Goal: Task Accomplishment & Management: Use online tool/utility

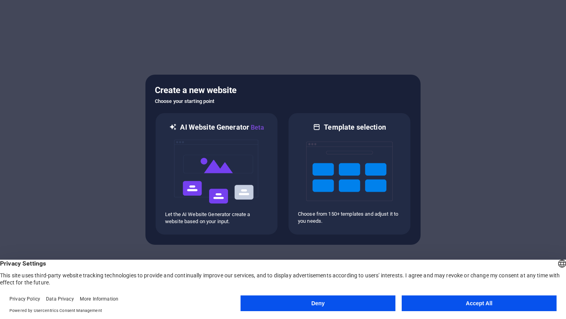
click at [465, 309] on button "Accept All" at bounding box center [479, 304] width 155 height 16
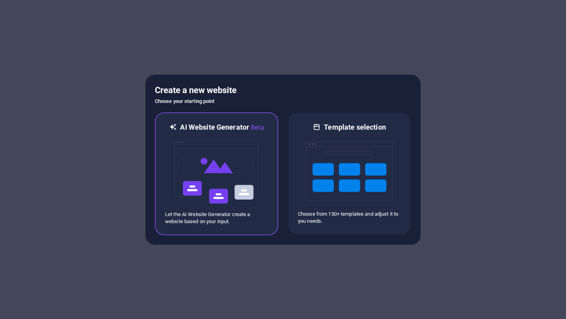
click at [195, 160] on img at bounding box center [216, 171] width 86 height 79
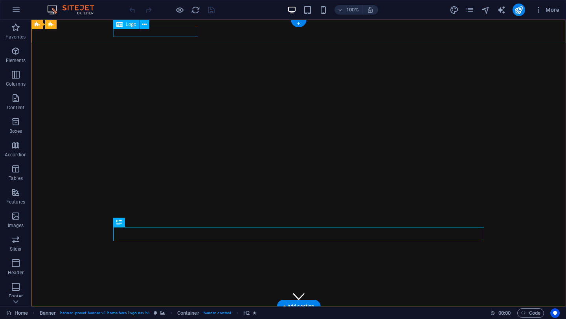
click at [158, 313] on div "[DOMAIN_NAME]" at bounding box center [298, 318] width 371 height 11
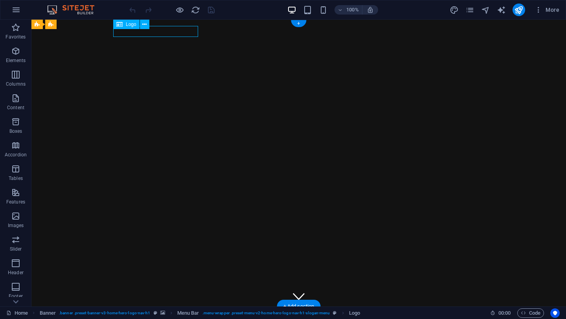
drag, startPoint x: 176, startPoint y: 33, endPoint x: 116, endPoint y: 33, distance: 60.2
click at [116, 313] on div "[DOMAIN_NAME]" at bounding box center [298, 318] width 371 height 11
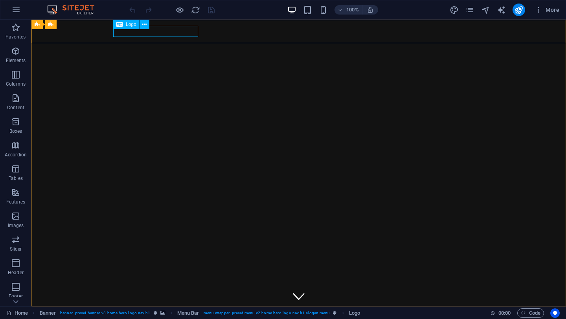
click at [140, 29] on div "Logo" at bounding box center [133, 25] width 41 height 10
click at [132, 25] on span "Logo" at bounding box center [131, 24] width 11 height 5
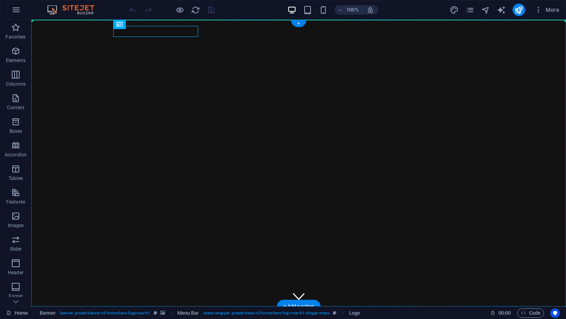
drag, startPoint x: 163, startPoint y: 44, endPoint x: 69, endPoint y: 24, distance: 96.5
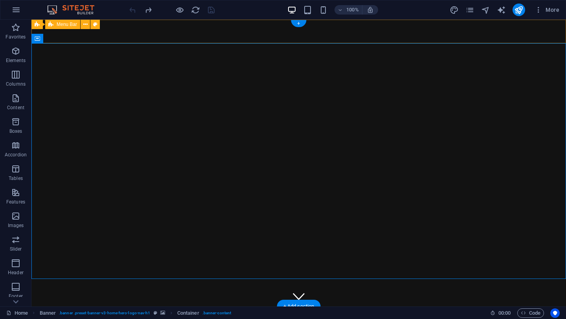
click at [157, 307] on div "stunningescort.com Home About Us Services Book Now Contact" at bounding box center [298, 323] width 535 height 33
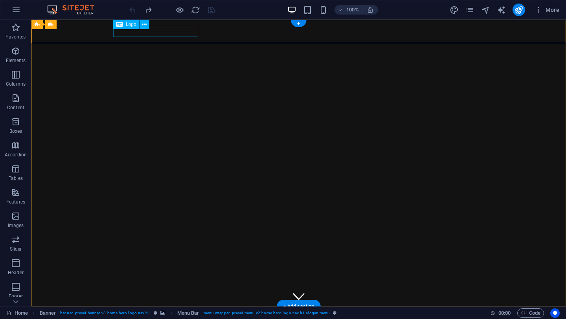
click at [165, 313] on div "[DOMAIN_NAME]" at bounding box center [298, 318] width 371 height 11
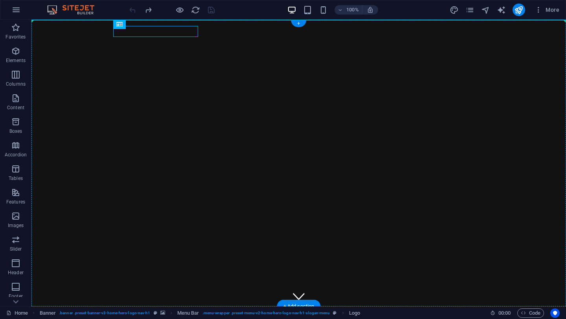
drag, startPoint x: 161, startPoint y: 32, endPoint x: 77, endPoint y: 32, distance: 83.7
drag, startPoint x: 160, startPoint y: 44, endPoint x: 37, endPoint y: 32, distance: 123.7
drag, startPoint x: 154, startPoint y: 31, endPoint x: 108, endPoint y: 34, distance: 46.1
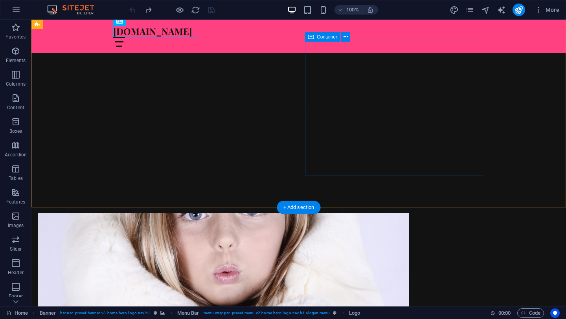
scroll to position [258, 0]
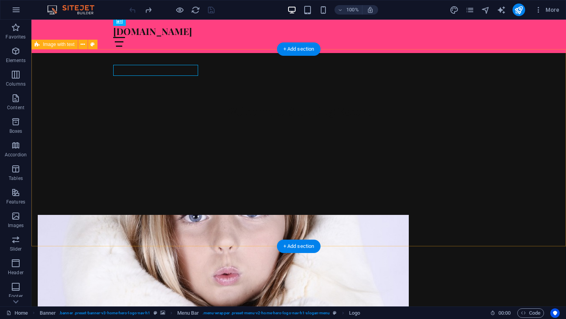
click at [215, 215] on figure at bounding box center [223, 282] width 371 height 134
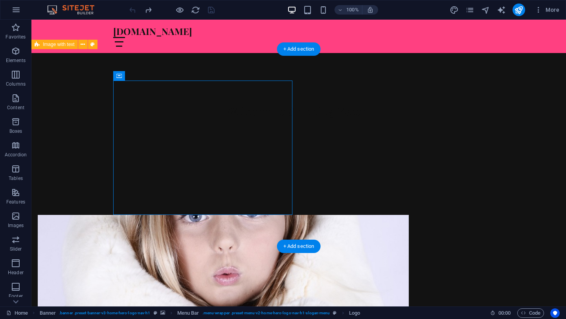
click at [215, 215] on figure at bounding box center [223, 282] width 371 height 134
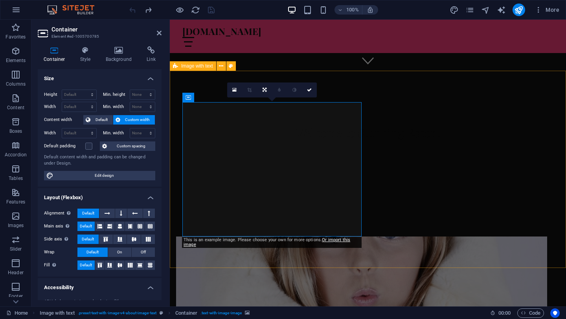
scroll to position [221, 0]
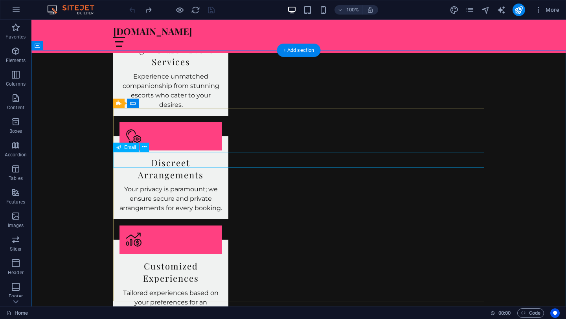
scroll to position [691, 0]
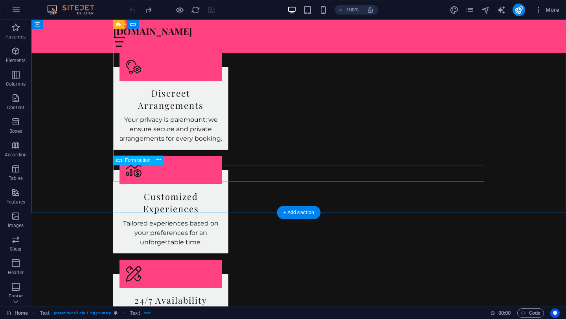
scroll to position [1139, 0]
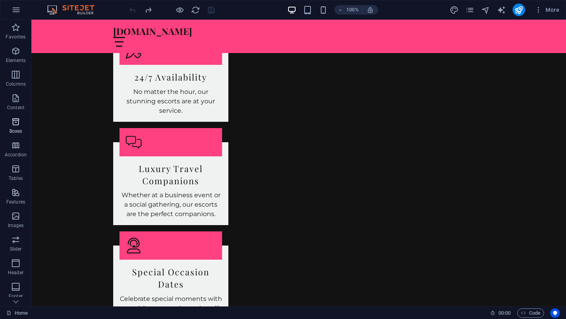
click at [15, 127] on span "Boxes" at bounding box center [15, 126] width 31 height 19
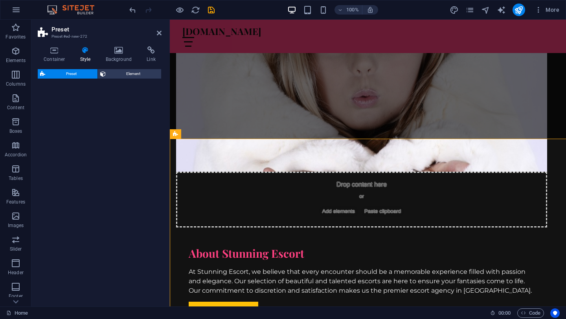
scroll to position [348, 0]
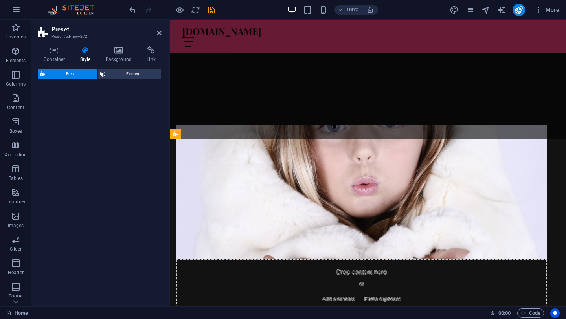
select select "rem"
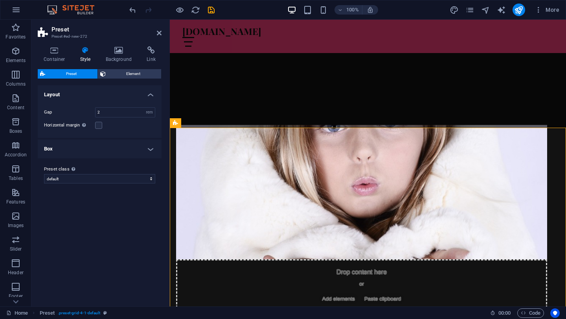
scroll to position [372, 0]
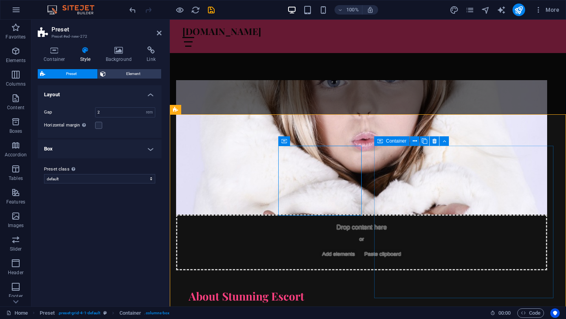
scroll to position [392, 0]
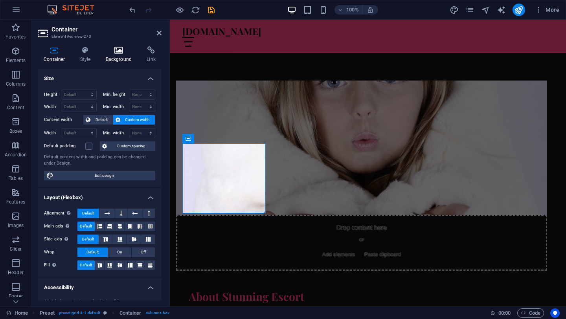
click at [127, 51] on icon at bounding box center [119, 50] width 38 height 8
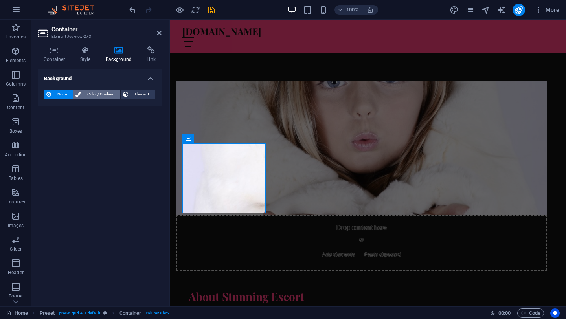
click at [101, 93] on span "Color / Gradient" at bounding box center [100, 94] width 35 height 9
click at [131, 95] on span "Element" at bounding box center [142, 94] width 22 height 9
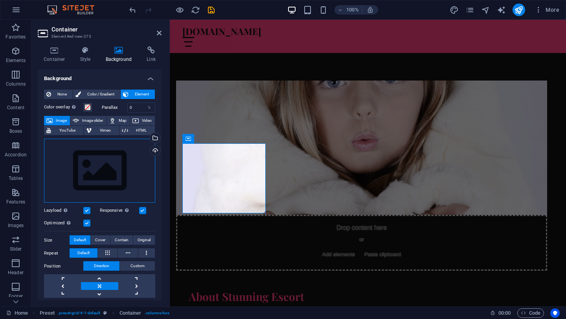
click at [129, 165] on div "Drag files here, click to choose files or select files from Files or our free s…" at bounding box center [99, 171] width 111 height 64
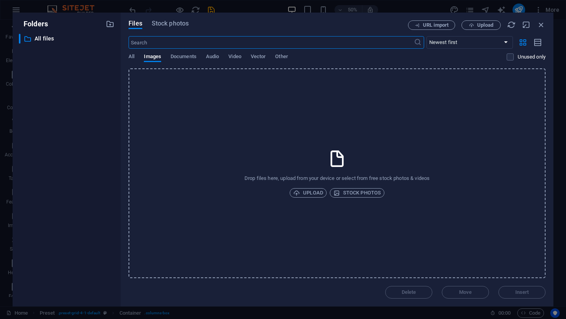
click at [197, 44] on input "text" at bounding box center [271, 42] width 285 height 13
click at [194, 45] on input "text" at bounding box center [271, 42] width 285 height 13
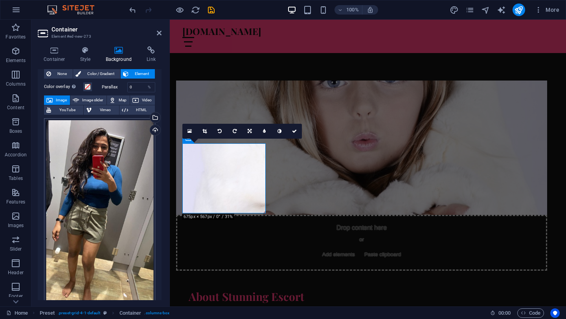
scroll to position [0, 0]
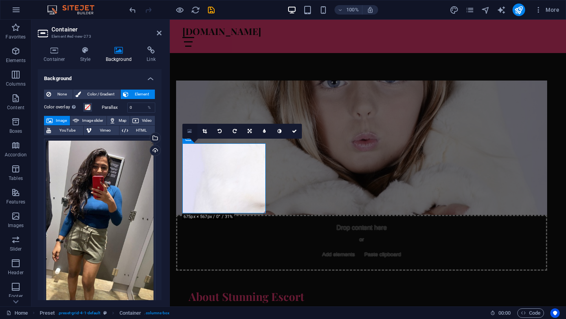
click at [190, 131] on icon at bounding box center [190, 132] width 4 height 6
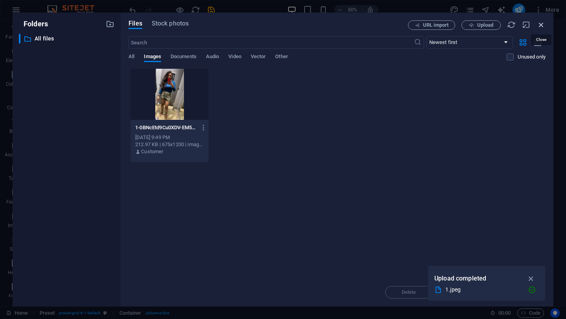
click at [541, 27] on icon "button" at bounding box center [541, 24] width 9 height 9
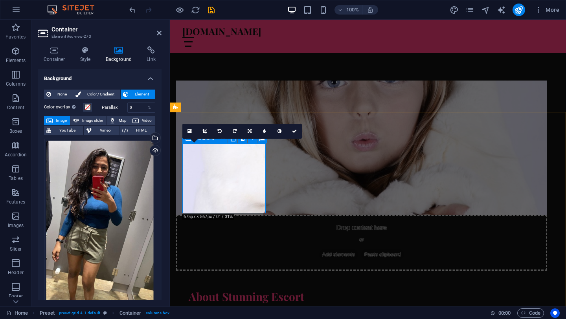
scroll to position [368, 0]
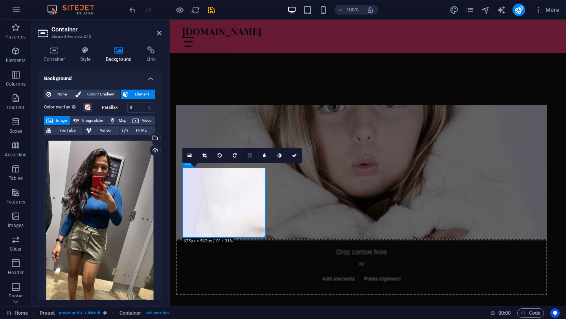
click at [251, 155] on icon at bounding box center [250, 155] width 4 height 5
click at [248, 168] on icon at bounding box center [249, 170] width 5 height 5
click at [248, 163] on div "16:10 16:9 4:3 1:1 1:2 0" at bounding box center [242, 155] width 120 height 15
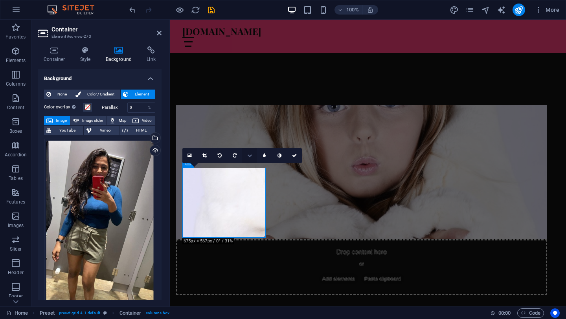
click at [248, 155] on icon at bounding box center [249, 155] width 5 height 5
click at [261, 170] on icon at bounding box center [264, 170] width 7 height 7
click at [248, 154] on icon at bounding box center [249, 156] width 7 height 7
click at [248, 152] on link at bounding box center [249, 155] width 15 height 15
click at [205, 156] on icon at bounding box center [204, 155] width 4 height 5
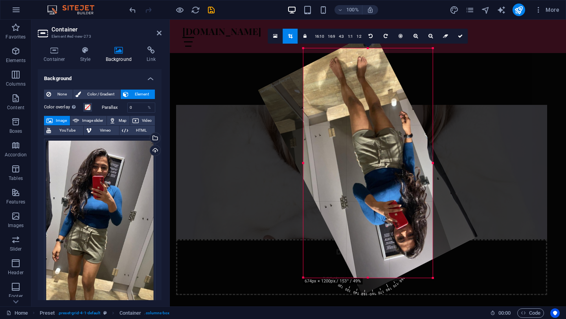
drag, startPoint x: 368, startPoint y: 280, endPoint x: 350, endPoint y: 208, distance: 73.3
click at [350, 208] on div "180 170 160 150 140 130 120 110 100 90 80 70 60 50 40 30 20 10 0 -10 -20 -30 -4…" at bounding box center [368, 163] width 129 height 230
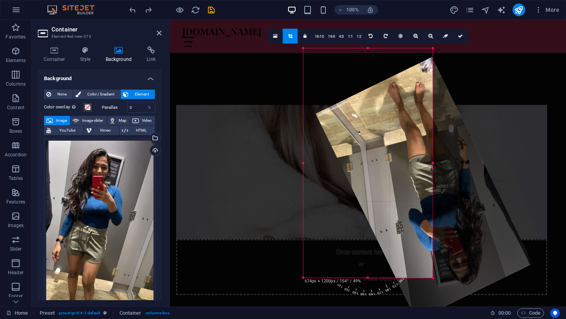
drag, startPoint x: 348, startPoint y: 190, endPoint x: 405, endPoint y: 215, distance: 61.6
click at [405, 215] on div at bounding box center [424, 188] width 217 height 263
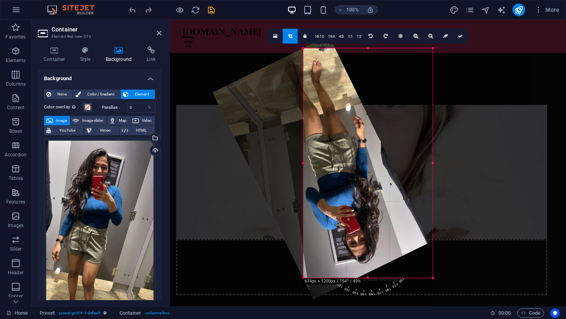
click at [256, 55] on div at bounding box center [368, 278] width 396 height 516
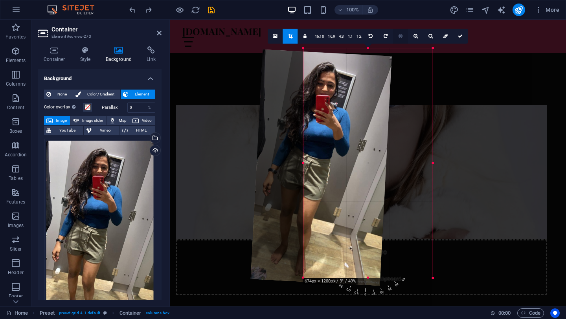
drag, startPoint x: 364, startPoint y: 290, endPoint x: 405, endPoint y: 43, distance: 250.3
click at [405, 48] on div "180 170 160 150 140 130 120 110 100 90 80 70 60 50 40 30 20 10 0 -10 -20 -30 -4…" at bounding box center [368, 163] width 129 height 230
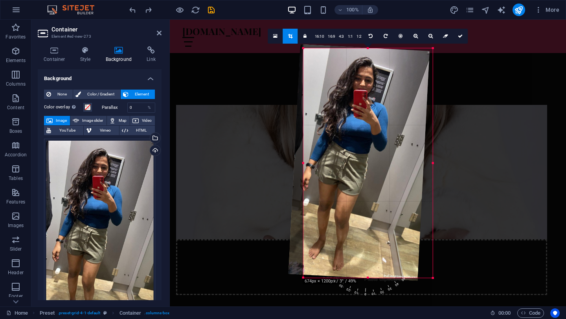
drag, startPoint x: 337, startPoint y: 144, endPoint x: 375, endPoint y: 139, distance: 38.5
click at [375, 139] on div at bounding box center [359, 162] width 141 height 236
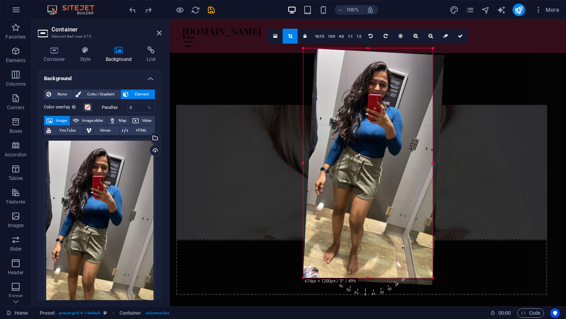
click at [365, 293] on span "0" at bounding box center [367, 272] width 12 height 52
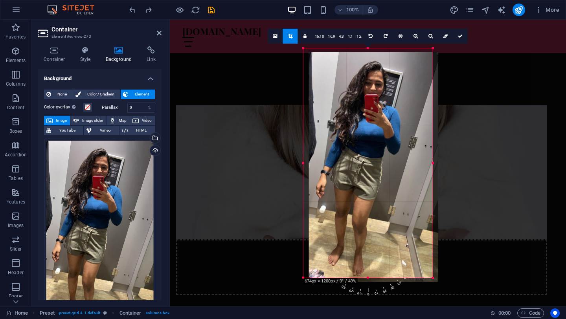
drag, startPoint x: 372, startPoint y: 300, endPoint x: 375, endPoint y: 301, distance: 4.0
click at [375, 301] on div at bounding box center [368, 278] width 396 height 516
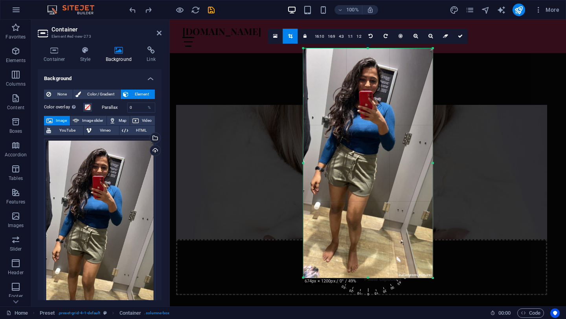
drag, startPoint x: 375, startPoint y: 213, endPoint x: 371, endPoint y: 211, distance: 5.3
click at [371, 211] on div at bounding box center [367, 163] width 129 height 230
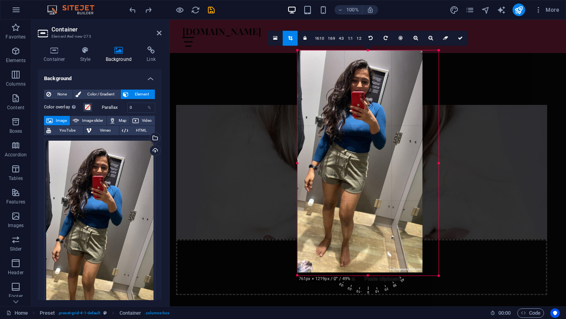
drag, startPoint x: 432, startPoint y: 50, endPoint x: 443, endPoint y: 112, distance: 63.6
click at [443, 112] on div "H2 Banner Banner Container Container Menu Bar Placeholder Image with text Conta…" at bounding box center [368, 163] width 396 height 287
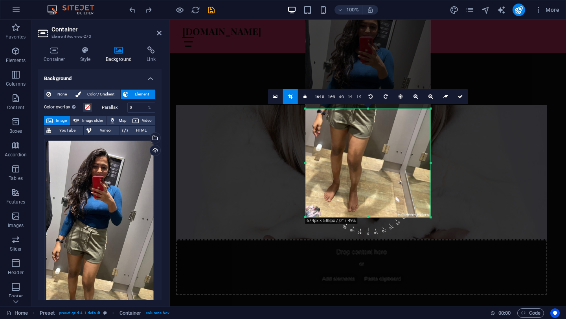
drag, startPoint x: 369, startPoint y: 53, endPoint x: 384, endPoint y: 165, distance: 113.0
click at [384, 165] on div "180 170 160 150 140 130 120 110 100 90 80 70 60 50 40 30 20 10 0 -10 -20 -30 -4…" at bounding box center [367, 163] width 125 height 109
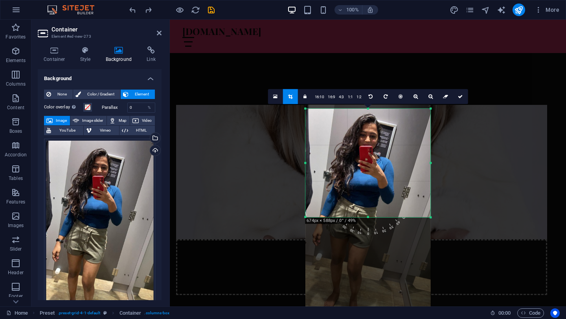
drag, startPoint x: 372, startPoint y: 162, endPoint x: 372, endPoint y: 270, distance: 107.7
click at [372, 270] on div at bounding box center [367, 216] width 125 height 222
click at [459, 95] on icon at bounding box center [460, 96] width 5 height 5
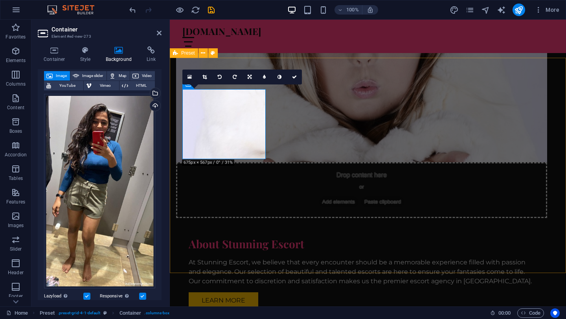
scroll to position [431, 0]
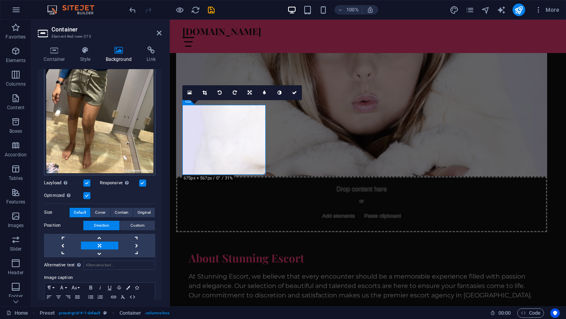
scroll to position [188, 0]
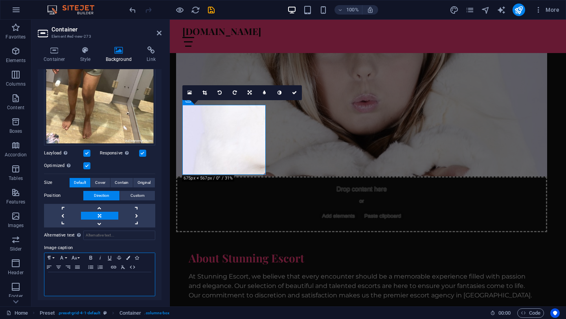
click at [83, 282] on div at bounding box center [99, 284] width 110 height 24
click at [88, 276] on p at bounding box center [99, 279] width 103 height 7
paste div
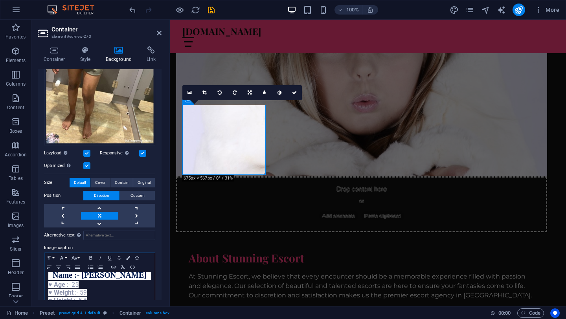
scroll to position [236, 0]
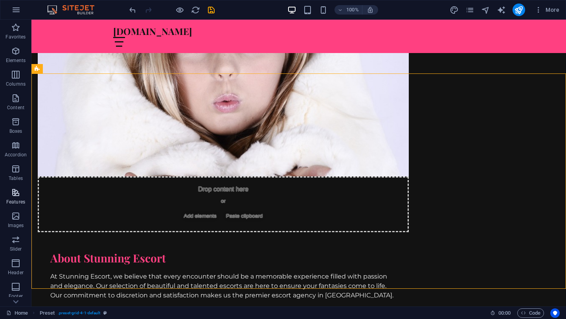
click at [13, 199] on p "Features" at bounding box center [15, 202] width 19 height 6
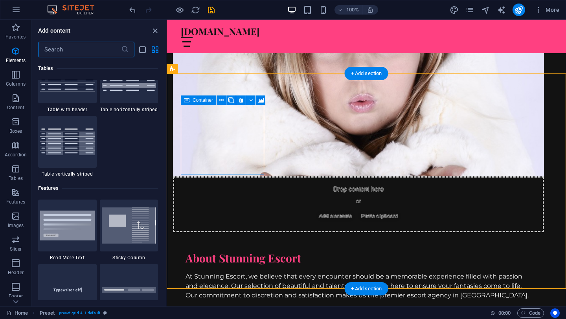
scroll to position [3065, 0]
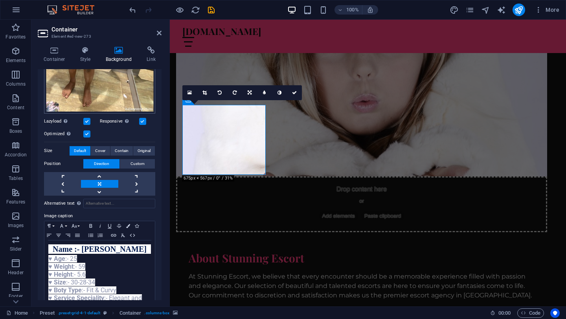
scroll to position [243, 0]
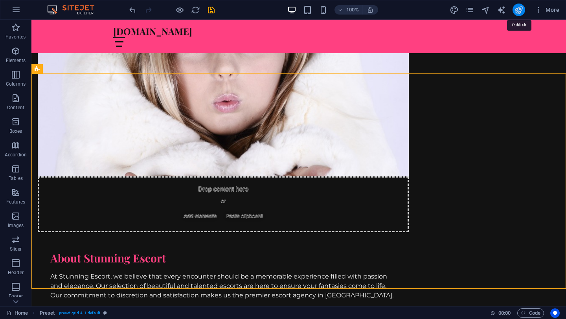
click at [520, 11] on icon "publish" at bounding box center [518, 10] width 9 height 9
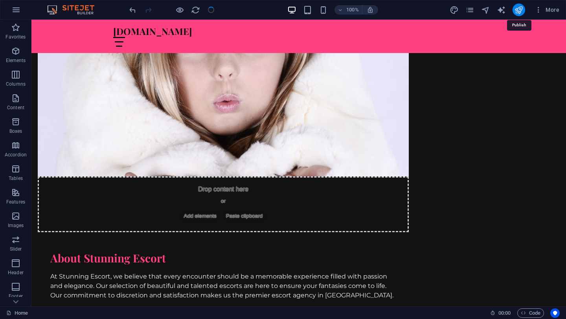
checkbox input "false"
